Goal: Information Seeking & Learning: Find specific fact

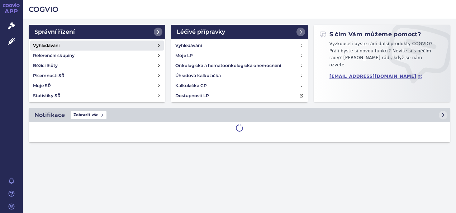
click at [88, 50] on link "Vyhledávání" at bounding box center [97, 46] width 134 height 10
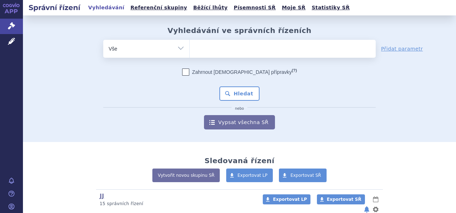
click at [235, 47] on ul at bounding box center [283, 47] width 186 height 15
click at [190, 47] on select at bounding box center [189, 48] width 0 height 18
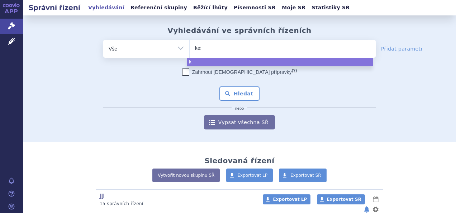
type input "kesi"
type input "kesimp"
type input "kesimpta"
select select "kesimpta"
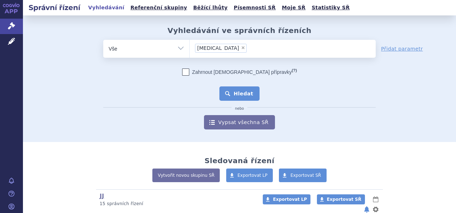
click at [244, 97] on button "Hledat" at bounding box center [240, 93] width 41 height 14
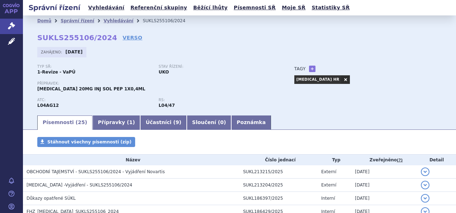
click at [383, 43] on div "Domů Správní řízení Vyhledávání SUKLS255106/2024 SUKLS255106/2024 VERSO [GEOGRA…" at bounding box center [240, 70] width 434 height 88
click at [123, 40] on link "VERSO" at bounding box center [133, 37] width 20 height 7
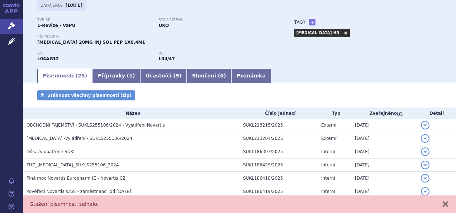
scroll to position [36, 0]
